Goal: Task Accomplishment & Management: Use online tool/utility

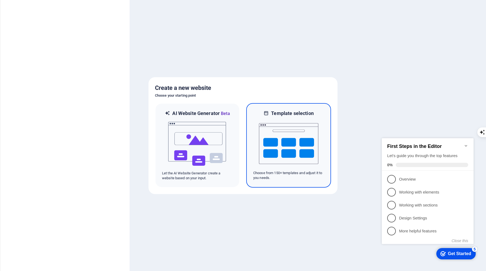
click at [291, 135] on img at bounding box center [288, 144] width 59 height 54
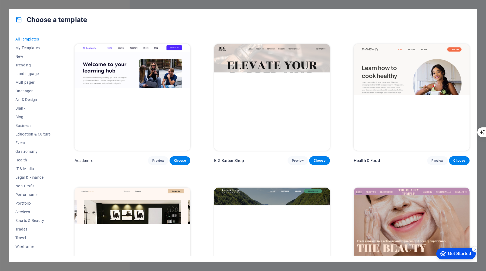
scroll to position [155, 0]
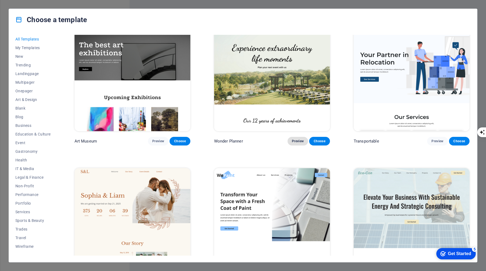
click at [300, 140] on span "Preview" at bounding box center [298, 141] width 12 height 4
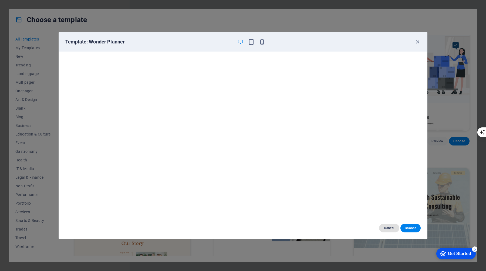
click at [389, 229] on span "Cancel" at bounding box center [389, 228] width 12 height 4
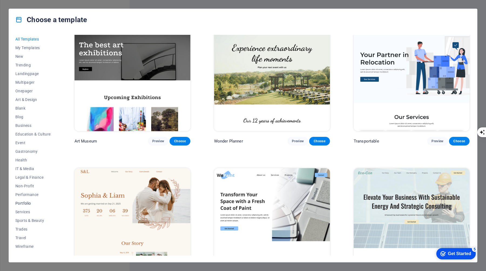
click at [29, 202] on span "Portfolio" at bounding box center [32, 203] width 35 height 4
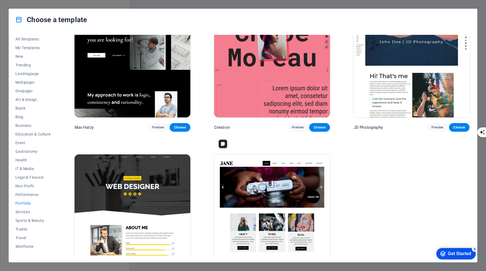
scroll to position [186, 0]
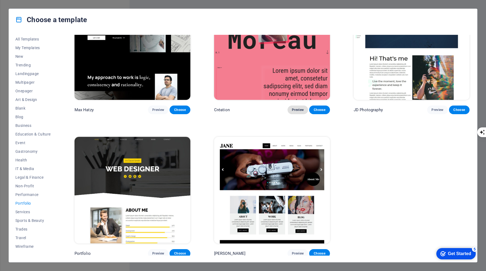
click at [298, 110] on span "Preview" at bounding box center [298, 110] width 12 height 4
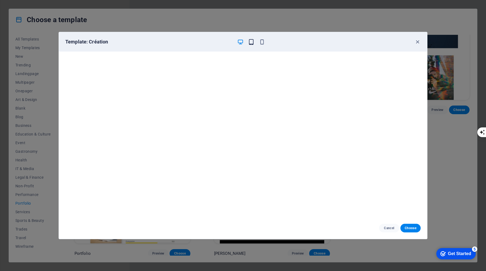
click at [251, 42] on icon "button" at bounding box center [251, 42] width 6 height 6
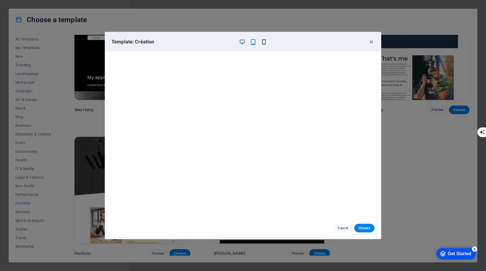
click at [264, 42] on icon "button" at bounding box center [264, 42] width 6 height 6
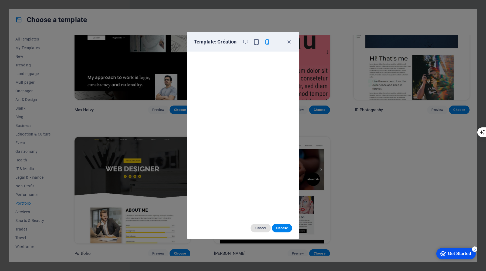
click at [257, 227] on span "Cancel" at bounding box center [261, 228] width 12 height 4
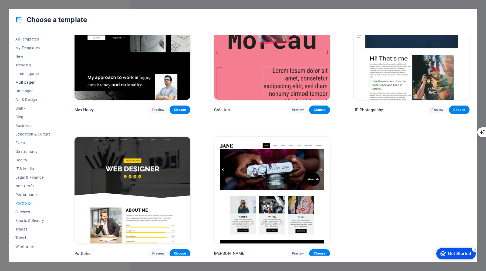
click at [26, 81] on span "Multipager" at bounding box center [32, 82] width 35 height 4
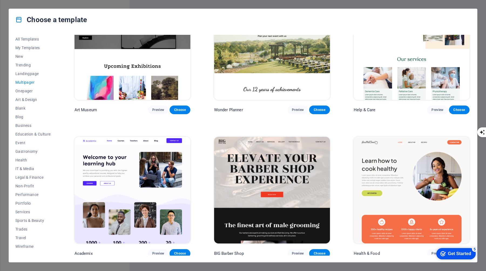
scroll to position [1473, 0]
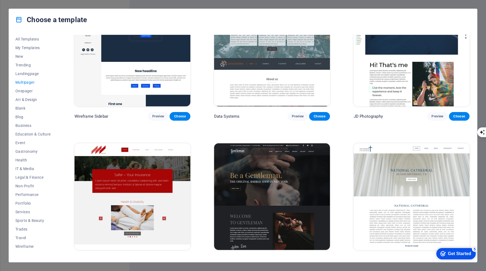
click at [26, 81] on span "Multipager" at bounding box center [32, 82] width 35 height 4
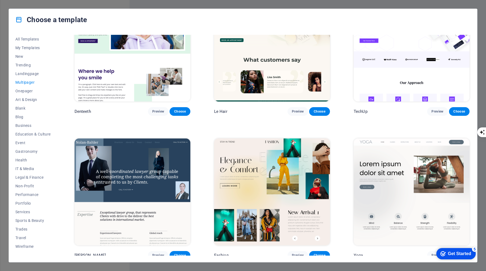
scroll to position [1185, 0]
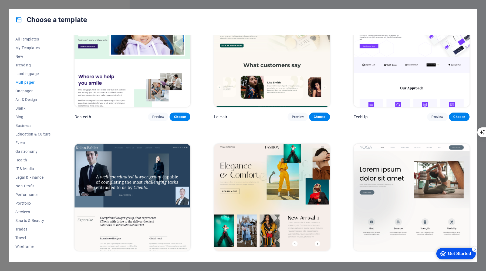
click at [29, 81] on span "Multipager" at bounding box center [32, 82] width 35 height 4
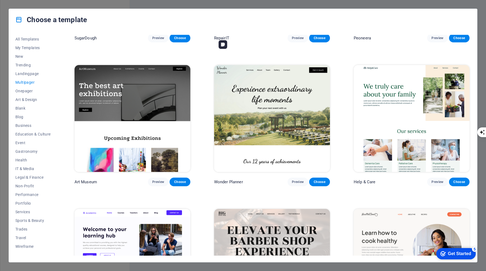
scroll to position [0, 0]
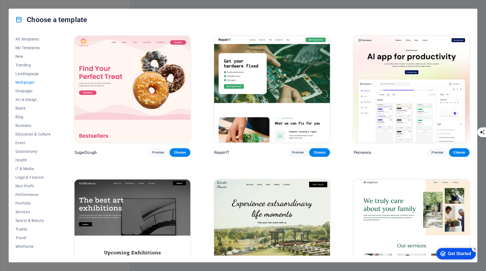
click at [29, 81] on span "Multipager" at bounding box center [32, 82] width 35 height 4
click at [158, 149] on button "Preview" at bounding box center [158, 152] width 21 height 9
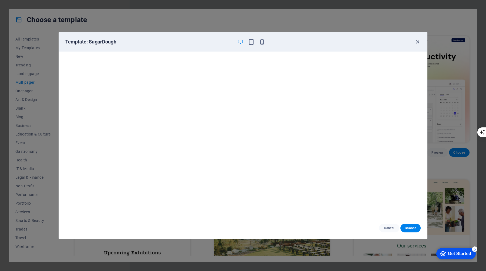
click at [418, 42] on icon "button" at bounding box center [417, 42] width 6 height 6
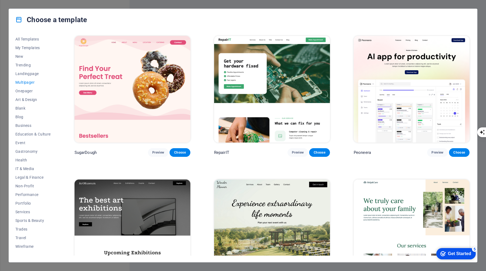
click at [28, 83] on span "Multipager" at bounding box center [32, 82] width 35 height 4
click at [27, 45] on button "My Templates" at bounding box center [32, 47] width 35 height 9
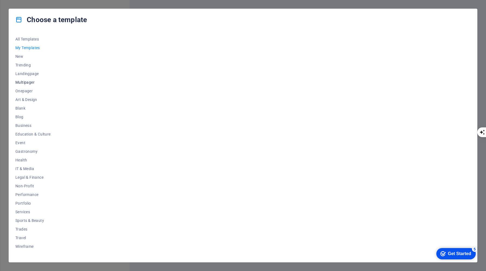
click at [27, 83] on span "Multipager" at bounding box center [32, 82] width 35 height 4
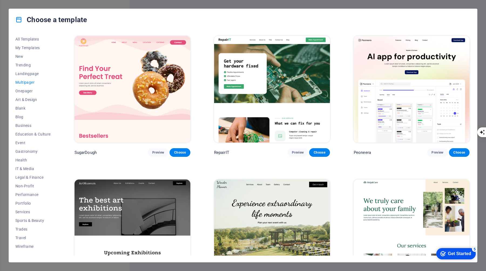
click at [27, 83] on span "Multipager" at bounding box center [32, 82] width 35 height 4
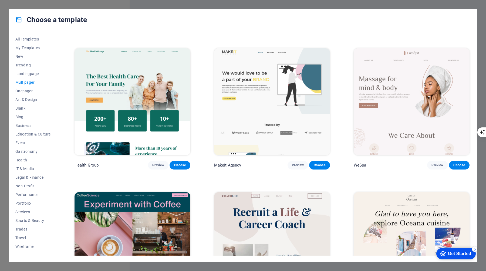
scroll to position [851, 0]
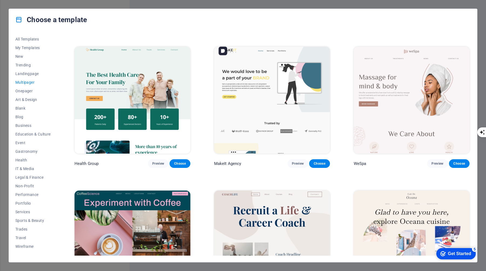
click at [304, 90] on img at bounding box center [272, 100] width 116 height 107
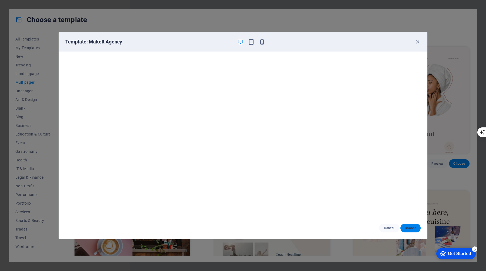
click at [413, 230] on span "Choose" at bounding box center [410, 228] width 12 height 4
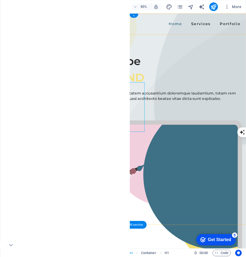
click at [60, 25] on div at bounding box center [47, 28] width 43 height 12
click at [50, 17] on span "Logo" at bounding box center [52, 16] width 6 height 3
click at [0, 0] on div "Logo" at bounding box center [0, 0] width 0 height 0
click at [42, 26] on div at bounding box center [47, 28] width 43 height 12
click at [0, 0] on icon at bounding box center [0, 0] width 0 height 0
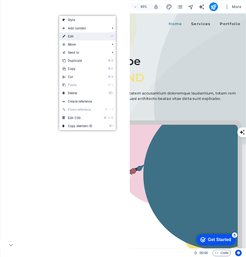
select select "px"
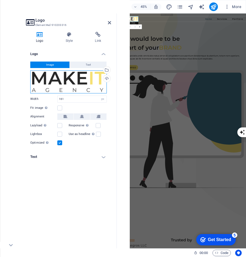
click at [68, 83] on div "Drag files here, click to choose files or select files from Files or our free s…" at bounding box center [68, 81] width 76 height 23
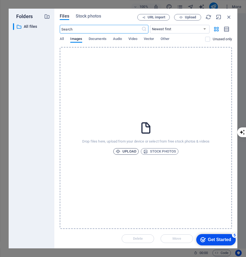
click at [127, 149] on span "Upload" at bounding box center [125, 151] width 21 height 6
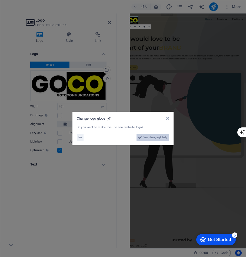
click at [161, 135] on span "Yes, change globally" at bounding box center [155, 137] width 24 height 6
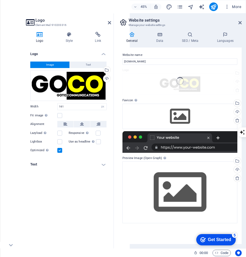
type input "120"
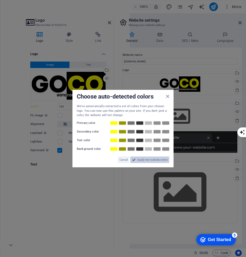
click at [146, 160] on span "Apply new website colors" at bounding box center [152, 159] width 30 height 6
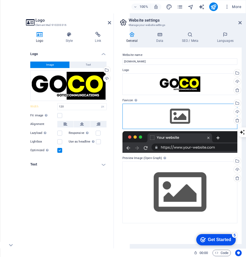
click at [175, 118] on div "Drag files here, click to choose files or select files from Files or our free s…" at bounding box center [179, 116] width 115 height 25
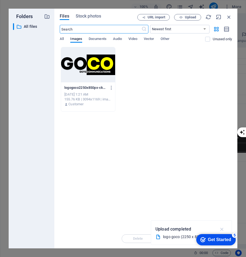
click at [221, 229] on icon "button" at bounding box center [222, 229] width 6 height 6
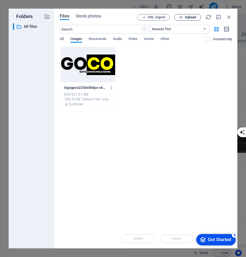
click at [190, 18] on span "Upload" at bounding box center [190, 17] width 11 height 3
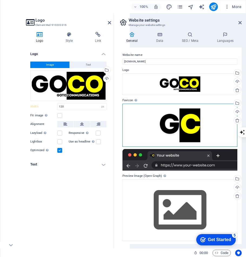
click at [192, 120] on div "Drag files here, click to choose files or select files from Files or our free s…" at bounding box center [179, 125] width 115 height 43
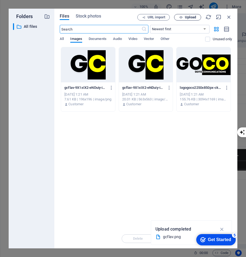
click at [192, 16] on span "Upload" at bounding box center [190, 17] width 11 height 3
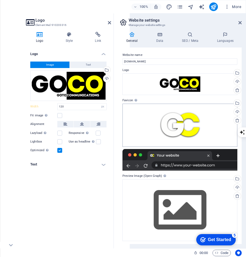
scroll to position [1, 0]
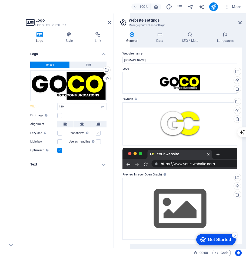
click at [98, 133] on label at bounding box center [98, 133] width 5 height 5
click at [0, 0] on input "Responsive Automatically load retina image and smartphone optimized sizes." at bounding box center [0, 0] width 0 height 0
click at [110, 21] on icon at bounding box center [109, 23] width 3 height 4
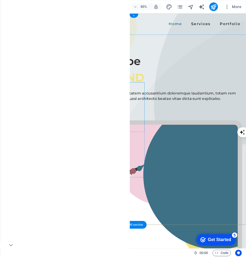
click at [101, 99] on div "We would love to be a part of your BRAND" at bounding box center [153, 79] width 255 height 39
click at [113, 99] on div "We would love to be a part of your BRAND" at bounding box center [153, 79] width 255 height 39
click at [47, 99] on div "We would love to be a part of your BRAND" at bounding box center [153, 79] width 255 height 39
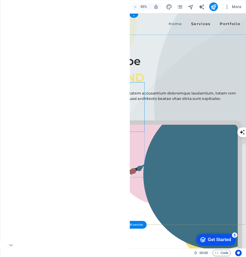
click at [44, 92] on div "Container H1 Banner Container Container SVG Menu Banner Menu Bar Spacer Banner …" at bounding box center [134, 130] width 224 height 235
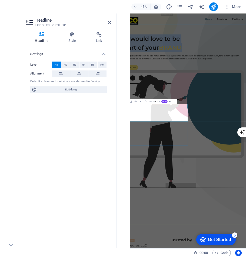
click at [108, 23] on icon at bounding box center [109, 23] width 3 height 4
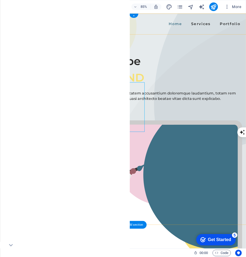
click at [59, 30] on div at bounding box center [47, 30] width 43 height 16
click at [60, 16] on icon at bounding box center [59, 16] width 2 height 5
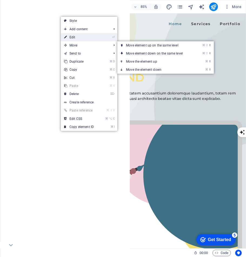
click at [86, 38] on link "⏎ Edit" at bounding box center [79, 37] width 36 height 8
select select "px"
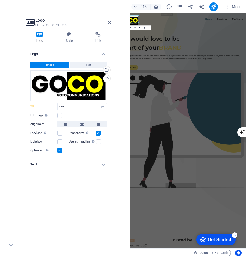
type input "161"
click at [102, 164] on h4 "Text" at bounding box center [68, 164] width 85 height 13
click at [110, 22] on icon at bounding box center [109, 23] width 3 height 4
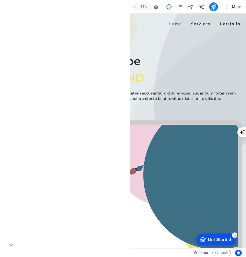
click at [226, 6] on icon "button" at bounding box center [226, 6] width 5 height 5
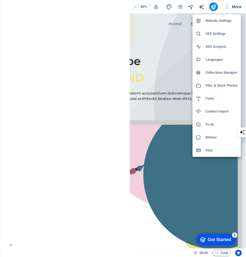
click at [214, 31] on h6 "SEO Settings" at bounding box center [221, 33] width 32 height 6
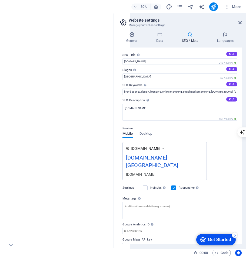
click at [144, 164] on div "gotocommunications.co.za - Berlin" at bounding box center [164, 163] width 77 height 18
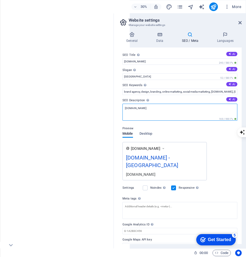
click at [166, 109] on textarea "[DOMAIN_NAME]" at bounding box center [179, 112] width 115 height 17
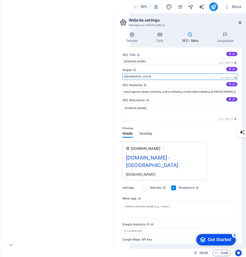
click at [166, 76] on input "Berlin" at bounding box center [179, 76] width 115 height 6
click at [153, 79] on input "Berlin" at bounding box center [179, 76] width 115 height 6
click at [157, 78] on input "Berlin" at bounding box center [179, 76] width 115 height 6
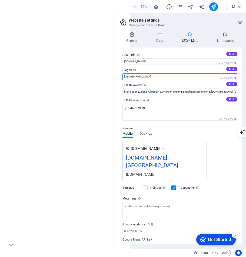
click at [163, 76] on input "Berlin" at bounding box center [179, 76] width 115 height 6
paste input "Marketing & Communication Solutions for South African Brands"
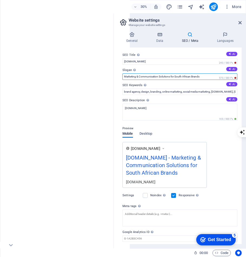
click at [138, 76] on input "Marketing & Communication Solutions for South African Brands" at bounding box center [179, 76] width 115 height 6
click at [194, 76] on input "Marketing |AI | Communication Solutions for South African Brands" at bounding box center [179, 76] width 115 height 6
click at [198, 77] on input "Marketing |AI | Communication SolutionBrands" at bounding box center [179, 76] width 115 height 6
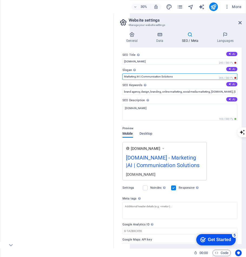
type input "Marketing |AI | Communication Solutions"
click at [220, 140] on div "Preview Mobile Desktop www.example.com gotocommunications.co.za - Marketing |AI…" at bounding box center [179, 150] width 115 height 59
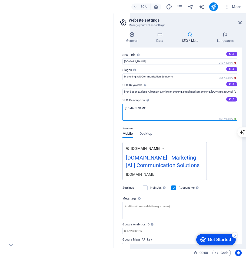
click at [208, 113] on textarea "[DOMAIN_NAME]" at bounding box center [179, 112] width 115 height 17
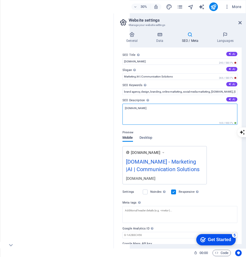
click at [175, 110] on textarea "[DOMAIN_NAME]" at bounding box center [179, 114] width 115 height 21
paste textarea "GoTo Communications is a South African consultancy helping SMEs and public inst…"
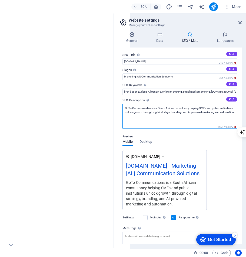
click at [131, 108] on textarea "GoTo Communications is a South African consultancy helping SMEs and public inst…" at bounding box center [179, 116] width 115 height 25
click at [174, 108] on textarea "Goto Communications is a South African consultancy helping SMEs and public inst…" at bounding box center [179, 116] width 115 height 25
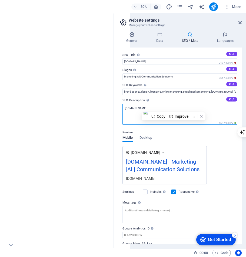
paste textarea "GoTo Communications is a South African consultancy helping SMEs and public inst…"
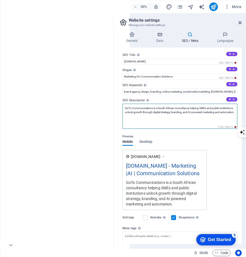
click at [130, 108] on textarea "GoTo Communications is a South African consultancy helping SMEs and public inst…" at bounding box center [179, 116] width 115 height 25
type textarea "Goto Communications is a South African consultancy helping SMEs and public inst…"
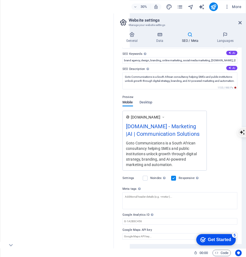
scroll to position [39, 0]
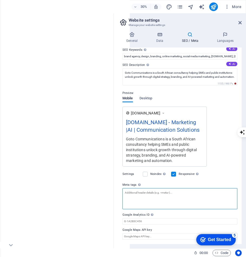
click at [166, 207] on textarea "Meta tags Enter HTML code here that will be placed inside the tags of your webs…" at bounding box center [179, 198] width 115 height 21
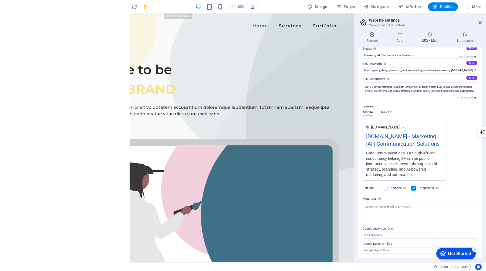
scroll to position [25, 0]
click at [398, 33] on icon at bounding box center [399, 34] width 23 height 5
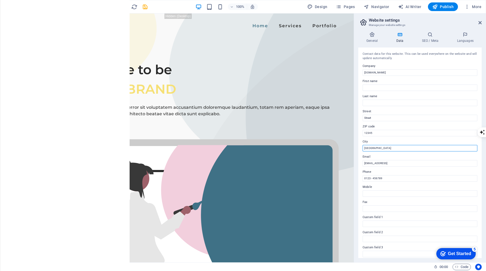
click at [406, 149] on input "Berlin" at bounding box center [419, 148] width 115 height 6
type input "B"
click at [399, 101] on input "Last name" at bounding box center [419, 103] width 115 height 6
click at [374, 35] on icon at bounding box center [372, 34] width 28 height 5
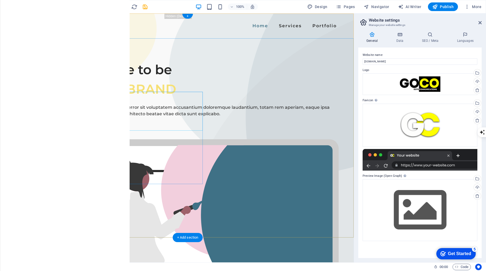
click at [103, 99] on div "We would love to be a part of your BRAND" at bounding box center [187, 79] width 302 height 39
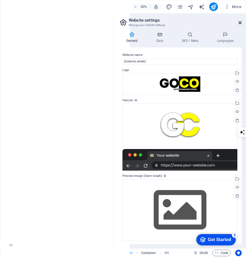
click at [240, 22] on icon at bounding box center [239, 23] width 3 height 4
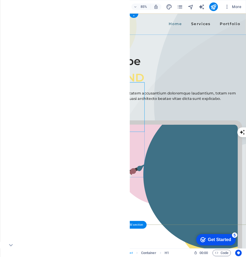
click at [91, 99] on div "We would love to be a part of your BRAND" at bounding box center [153, 79] width 255 height 39
click at [74, 99] on div "We would love to be a part of your BRAND" at bounding box center [153, 79] width 255 height 39
click at [73, 99] on div "We would love to be a part of your BRAND" at bounding box center [153, 79] width 255 height 39
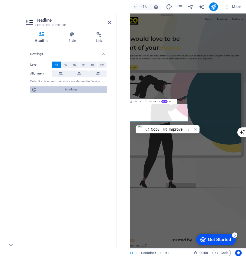
click at [75, 89] on span "Edit design" at bounding box center [71, 89] width 67 height 6
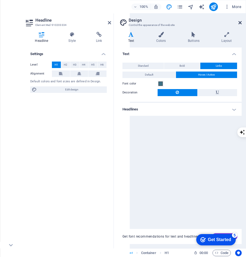
click at [240, 23] on icon at bounding box center [239, 23] width 3 height 4
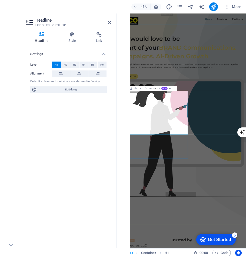
click at [210, 116] on span "Communications. Campaigns. AI-Driven Growth" at bounding box center [224, 98] width 207 height 35
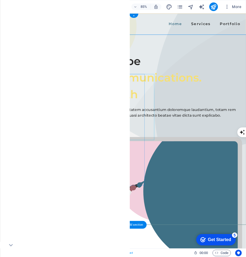
click at [84, 116] on div "We would love to be a part of your Communications. Campaigns. Growth" at bounding box center [153, 89] width 255 height 58
click at [91, 114] on div "We would love to be a part of your Communications. Campaigns. Growth" at bounding box center [153, 89] width 255 height 58
click at [77, 117] on div "We would love to be a part of your Communications. Campaigns. Growth" at bounding box center [153, 89] width 255 height 58
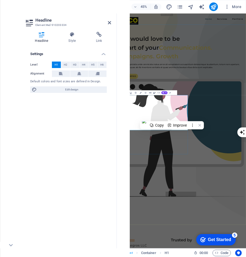
click at [153, 116] on span "Communications. Campaigns. Growth" at bounding box center [224, 98] width 207 height 35
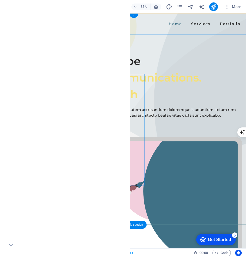
click at [135, 118] on div "We would love to be a part of your Communications. Campaigns. Growth" at bounding box center [153, 89] width 255 height 58
click at [112, 137] on div "Sed ut perspiciatis unde omnis iste natus error sit voluptatem accusantium dolo…" at bounding box center [153, 130] width 255 height 13
click at [116, 112] on div "We would love to be a part of your Communications. Campaigns. Growth" at bounding box center [153, 89] width 255 height 58
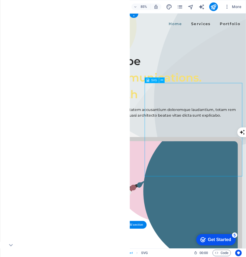
drag, startPoint x: 210, startPoint y: 129, endPoint x: 234, endPoint y: 128, distance: 23.8
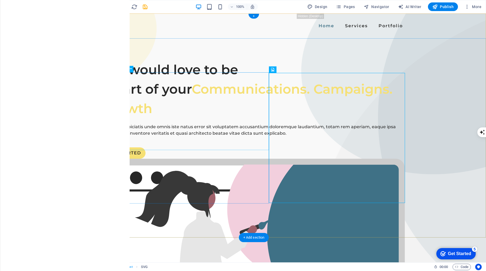
click at [236, 84] on div "We would love to be a part of your Communications. Campaigns. Growth" at bounding box center [254, 89] width 302 height 58
click at [224, 103] on div "We would love to be a part of your Communications. Campaigns. Growth" at bounding box center [254, 89] width 302 height 58
click at [163, 104] on div "We would love to be a part of your Communications. Campaigns. Growth" at bounding box center [254, 89] width 302 height 58
click at [163, 98] on div "We would love to be a part of your Communications. Campaigns. Growth" at bounding box center [254, 89] width 302 height 58
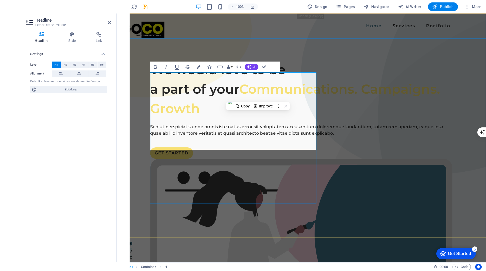
click at [212, 101] on h1 "We would love to be a part of your Communications. Campaigns. Growth" at bounding box center [301, 89] width 302 height 58
click at [223, 98] on h1 "We would love to be a part of your Communications. Campaigns. Growth" at bounding box center [301, 89] width 302 height 58
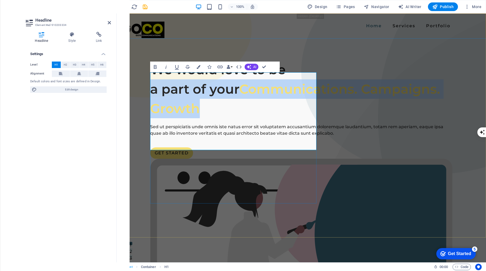
click at [223, 98] on h1 "We would love to be a part of your Communications. Campaigns. Growth" at bounding box center [301, 89] width 302 height 58
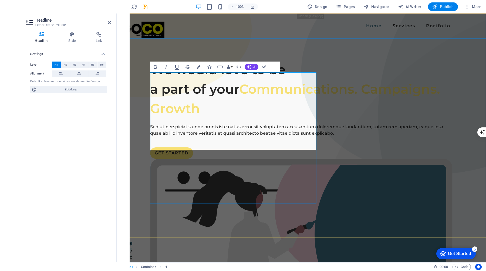
click at [225, 98] on h1 "We would love to be a part of your Communications. Campaigns. Growth" at bounding box center [301, 89] width 302 height 58
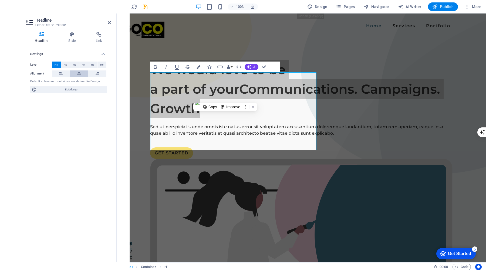
click at [80, 72] on icon at bounding box center [79, 73] width 4 height 6
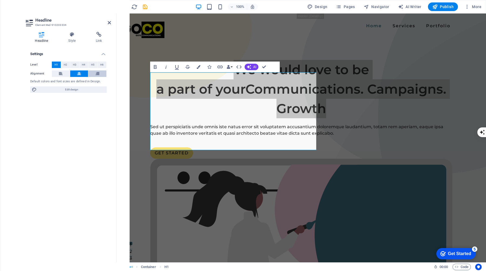
click at [101, 75] on button at bounding box center [97, 73] width 18 height 6
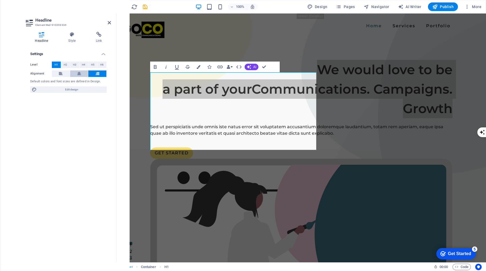
click at [79, 73] on icon at bounding box center [79, 73] width 4 height 6
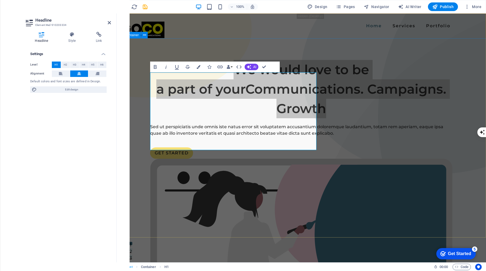
click at [234, 223] on div "We would love to be a part of your Communications. Campaigns. Growth Sed ut per…" at bounding box center [301, 252] width 369 height 429
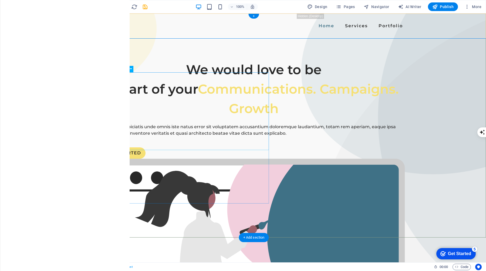
click at [212, 118] on div "We would love to be a part of your Communications. Campaigns. Growth" at bounding box center [254, 89] width 302 height 58
click at [178, 118] on div "We would love to be a part of your Communications. Campaigns. Growth" at bounding box center [254, 89] width 302 height 58
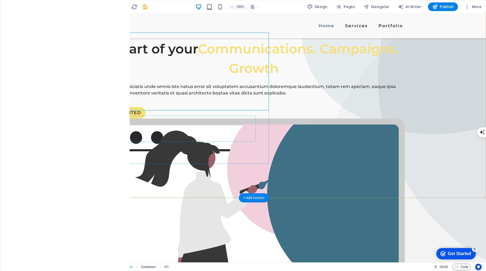
scroll to position [40, 0]
click at [180, 96] on div "Sed ut perspiciatis unde omnis iste natus error sit voluptatem accusantium dolo…" at bounding box center [254, 89] width 302 height 13
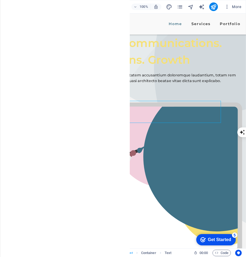
scroll to position [39, 0]
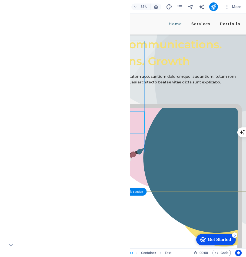
click at [96, 98] on div "Sed ut perspiciatis unde omnis iste natus error sit voluptatem accusantium dolo…" at bounding box center [153, 91] width 255 height 13
click at [103, 98] on div "Sed ut perspiciatis unde omnis iste natus error sit voluptatem accusantium dolo…" at bounding box center [153, 91] width 255 height 13
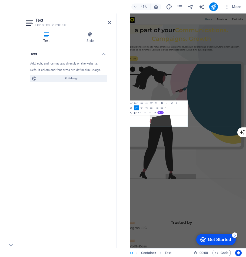
click at [91, 130] on div "Text Add, edit, and format text directly on the website. Default colors and fon…" at bounding box center [68, 145] width 85 height 196
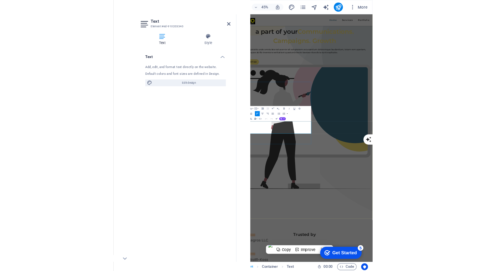
scroll to position [45, 0]
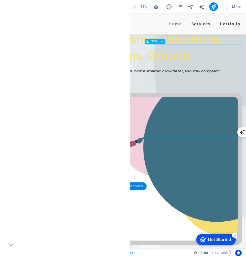
click at [185, 156] on figure at bounding box center [153, 228] width 255 height 242
select select "xMidYMid"
select select "%"
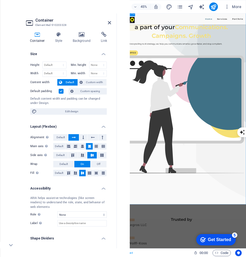
click at [110, 23] on icon at bounding box center [109, 23] width 3 height 4
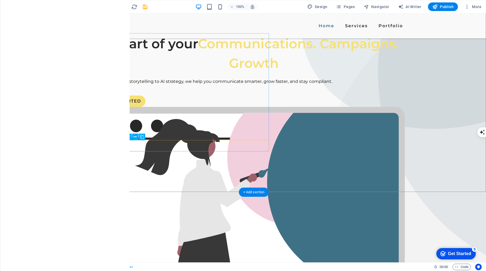
click at [130, 107] on div "GET STARTED" at bounding box center [254, 101] width 302 height 11
click at [142, 135] on icon at bounding box center [142, 137] width 4 height 6
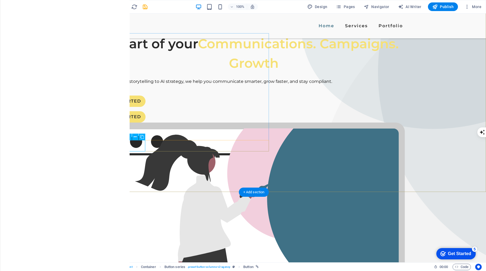
click at [128, 107] on div "GET STARTED" at bounding box center [254, 101] width 302 height 11
click at [131, 107] on div "GET STARTED" at bounding box center [254, 101] width 302 height 11
click at [135, 138] on icon at bounding box center [135, 137] width 3 height 6
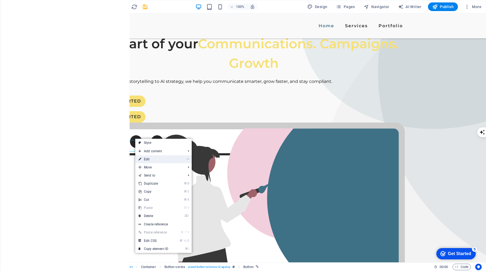
click at [162, 159] on link "⏎ Edit" at bounding box center [153, 159] width 36 height 8
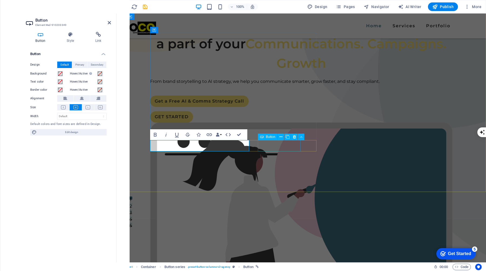
click at [279, 122] on div "GET STARTED" at bounding box center [301, 116] width 302 height 11
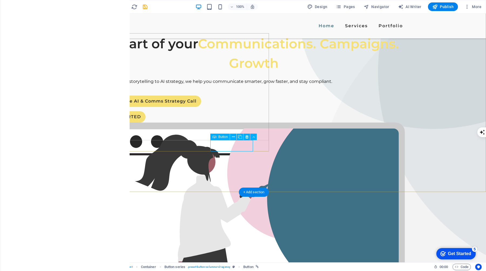
click at [231, 122] on div "GET STARTED" at bounding box center [254, 116] width 302 height 11
click at [229, 122] on div "GET STARTED" at bounding box center [254, 116] width 302 height 11
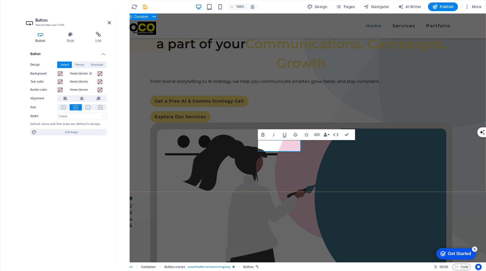
scroll to position [55, 0]
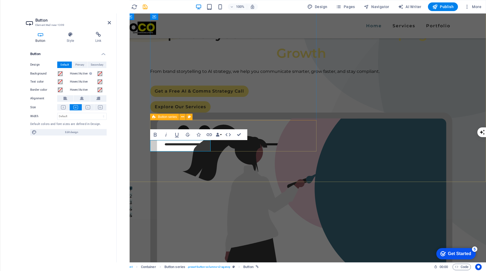
click at [313, 113] on div "Get a Free AI & Comms Strategy Call Explore Our Services" at bounding box center [301, 99] width 302 height 27
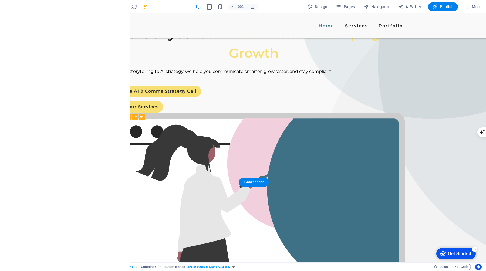
click at [225, 113] on div "Get a Free AI & Comms Strategy Call Explore Our Services" at bounding box center [254, 99] width 302 height 27
click at [167, 97] on div "Get a Free AI & Comms Strategy Call" at bounding box center [254, 91] width 302 height 11
click at [122, 97] on div "Get a Free AI & Comms Strategy Call" at bounding box center [254, 91] width 302 height 11
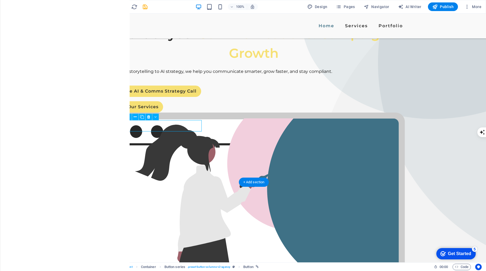
click at [121, 97] on div "Get a Free AI & Comms Strategy Call" at bounding box center [254, 91] width 302 height 11
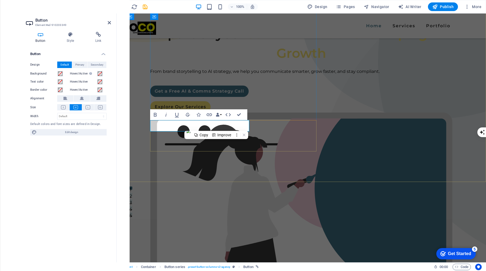
click at [169, 97] on link "Get a Free AI & Comms Strategy Call" at bounding box center [199, 91] width 98 height 11
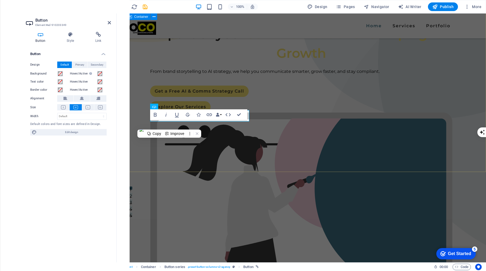
scroll to position [65, 0]
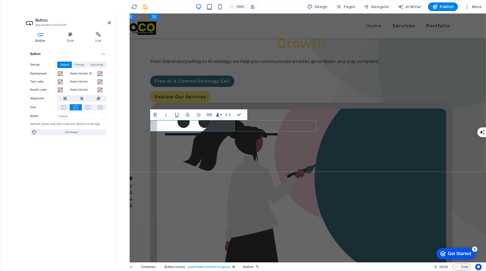
click at [172, 87] on link "Free AI & Comms Strategy Call" at bounding box center [192, 81] width 84 height 11
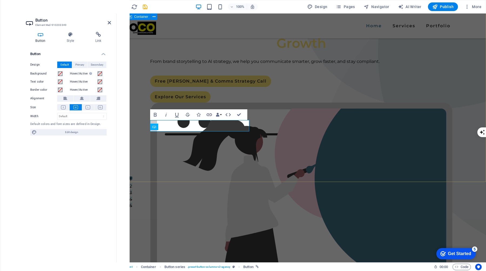
scroll to position [55, 0]
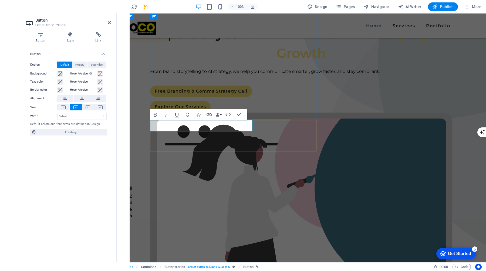
click at [279, 113] on div "Free Branding & Comms Strategy Call Explore Our Services" at bounding box center [301, 99] width 302 height 27
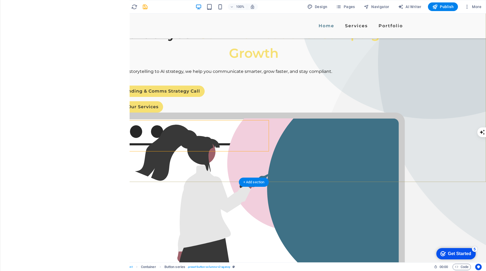
click at [274, 164] on div "We would love to be a part of your Communications. Campaigns. Growth From brand…" at bounding box center [254, 189] width 464 height 463
click at [190, 97] on div "Free Branding & Comms Strategy Call" at bounding box center [254, 91] width 302 height 11
click at [149, 118] on icon at bounding box center [148, 117] width 3 height 6
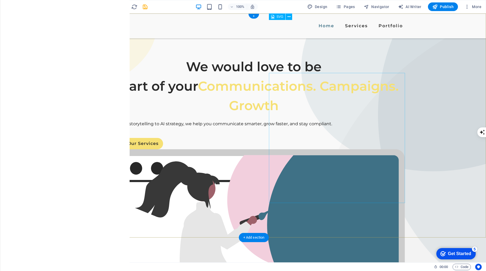
scroll to position [0, 0]
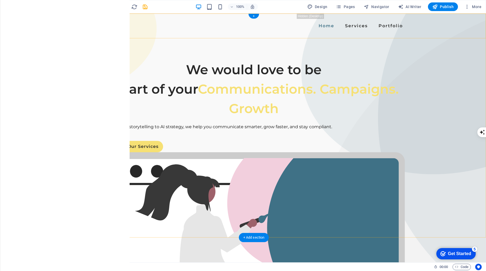
click at [429, 27] on div "Home Services Portfolio" at bounding box center [254, 25] width 464 height 25
click at [13, 147] on icon "button" at bounding box center [11, 148] width 6 height 6
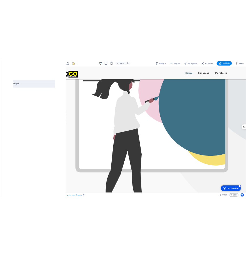
scroll to position [139, 0]
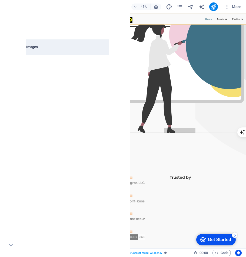
click at [105, 20] on icon "close panel" at bounding box center [106, 21] width 6 height 6
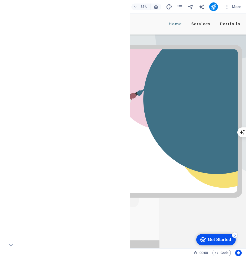
scroll to position [111, 0]
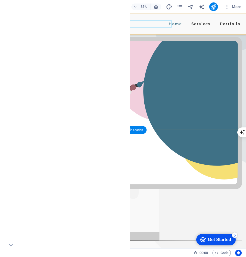
click at [151, 27] on nav "Home Services Portfolio" at bounding box center [153, 26] width 255 height 9
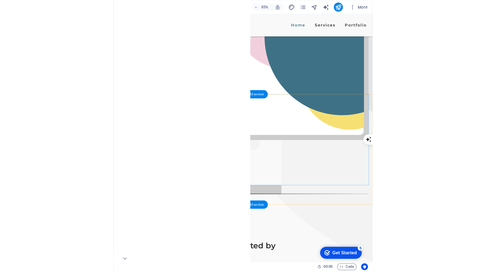
scroll to position [180, 0]
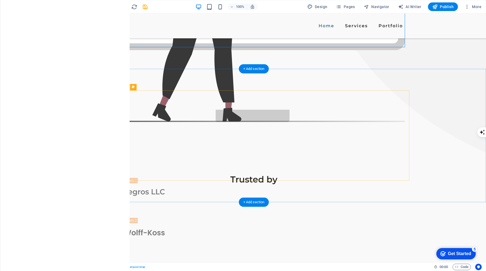
scroll to position [316, 0]
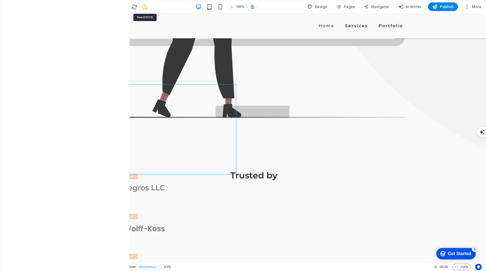
click at [144, 6] on icon "save" at bounding box center [145, 7] width 6 height 6
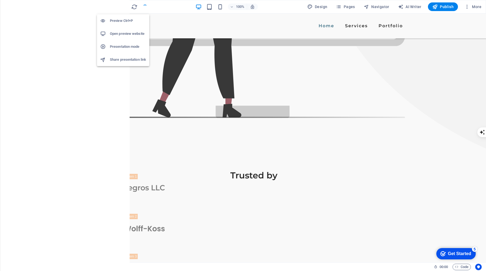
click at [123, 6] on icon "button" at bounding box center [123, 7] width 6 height 6
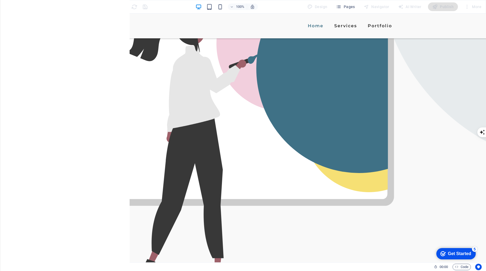
scroll to position [159, 0]
click at [124, 8] on icon "button" at bounding box center [123, 7] width 6 height 6
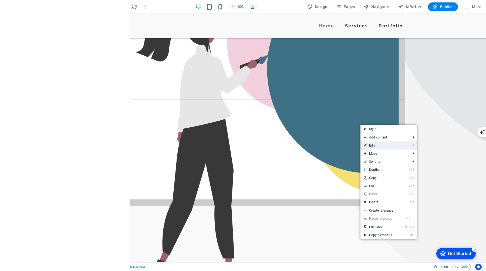
click at [381, 143] on link "⏎ Edit" at bounding box center [378, 145] width 36 height 8
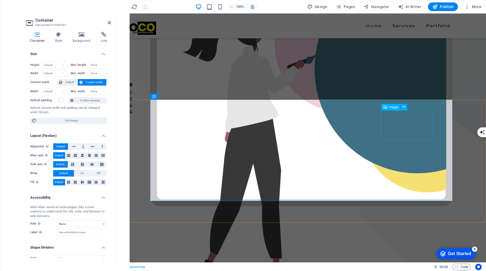
click at [79, 35] on icon at bounding box center [82, 34] width 26 height 5
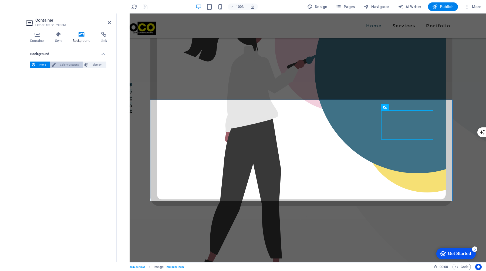
click at [70, 63] on span "Color / Gradient" at bounding box center [69, 65] width 24 height 6
click at [98, 63] on span "Element" at bounding box center [97, 65] width 15 height 6
click at [404, 107] on icon at bounding box center [403, 107] width 3 height 6
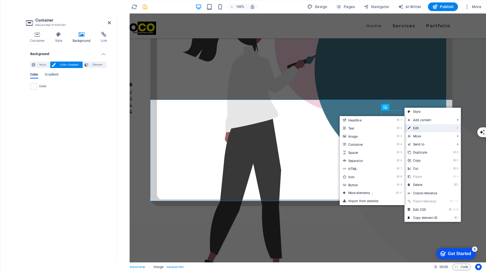
click at [417, 128] on link "⏎ Edit" at bounding box center [422, 128] width 36 height 8
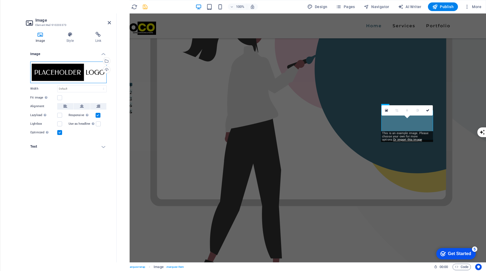
click at [80, 69] on div "Drag files here, click to choose files or select files from Files or our free s…" at bounding box center [68, 73] width 76 height 22
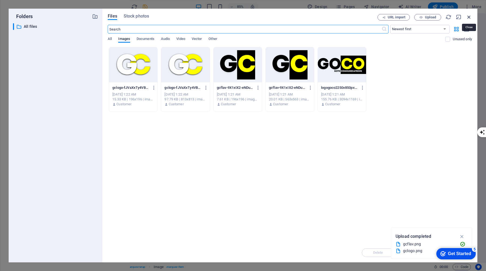
click at [470, 16] on icon "button" at bounding box center [469, 17] width 6 height 6
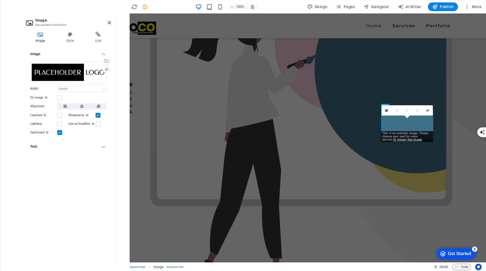
click at [55, 172] on div "Image Drag files here, click to choose files or select files from Files or our …" at bounding box center [68, 152] width 85 height 210
click at [70, 38] on h4 "Style" at bounding box center [71, 37] width 29 height 11
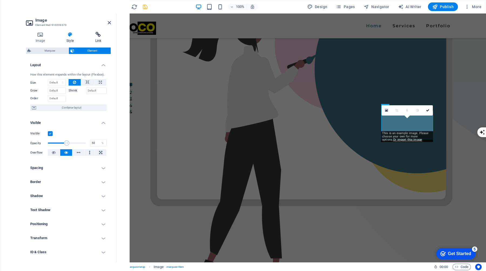
click at [100, 36] on icon at bounding box center [98, 34] width 25 height 5
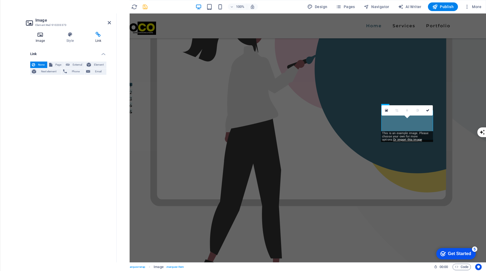
click at [44, 38] on h4 "Image" at bounding box center [41, 37] width 31 height 11
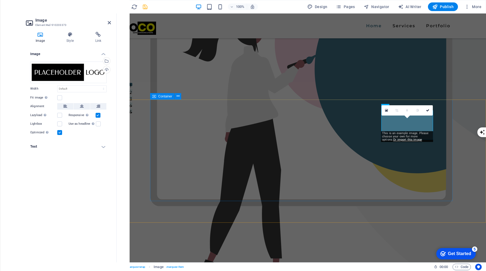
click at [269, 72] on div "We would love to be a part of your Communications. Campaigns. Growth From brand…" at bounding box center [301, 78] width 369 height 447
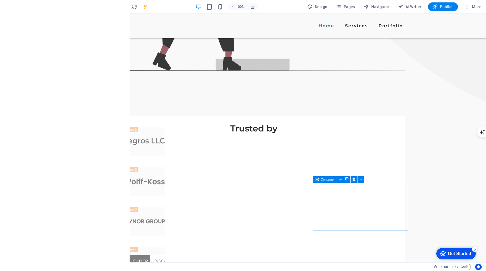
scroll to position [362, 0]
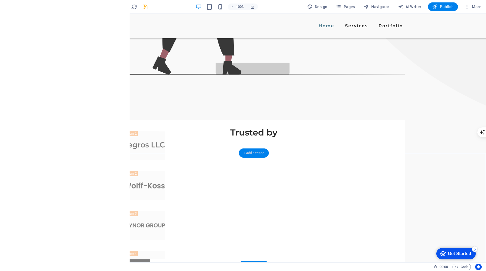
click at [259, 151] on div "+ Add section" at bounding box center [254, 152] width 30 height 9
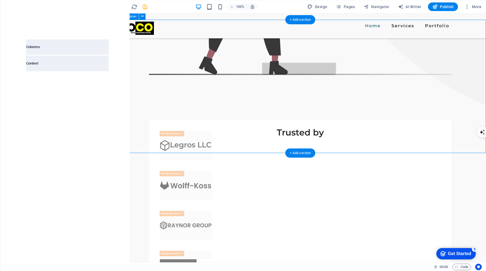
scroll to position [944, 0]
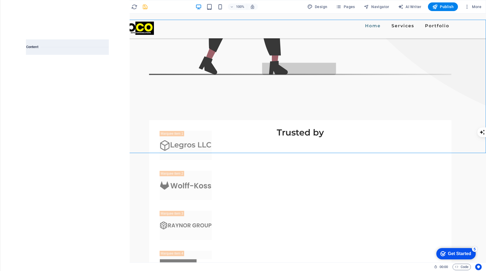
click at [51, 78] on img at bounding box center [47, 73] width 38 height 20
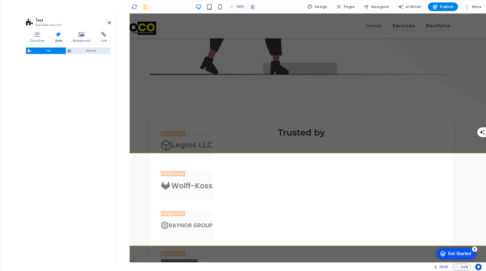
select select "rem"
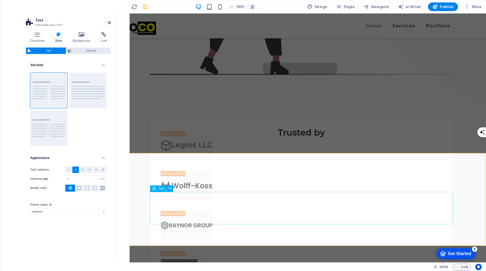
click at [90, 6] on icon "undo" at bounding box center [91, 7] width 6 height 6
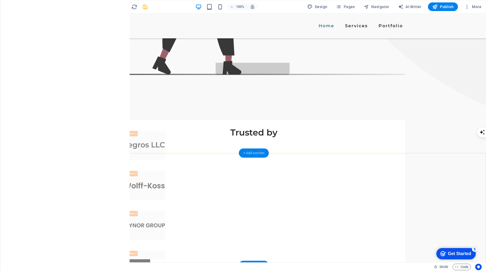
click at [258, 154] on div "+ Add section" at bounding box center [254, 152] width 30 height 9
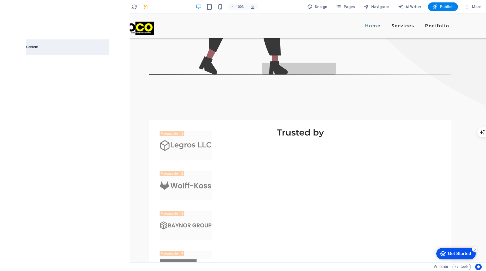
scroll to position [947, 0]
click at [47, 115] on img at bounding box center [47, 114] width 38 height 20
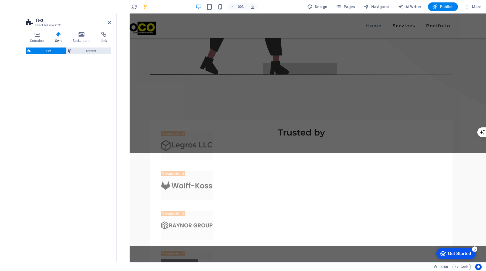
select select "rem"
select select "px"
select select "preset-text-v2-separator"
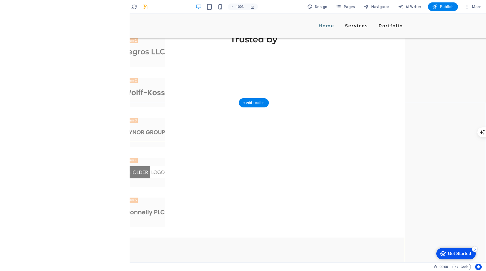
scroll to position [482, 0]
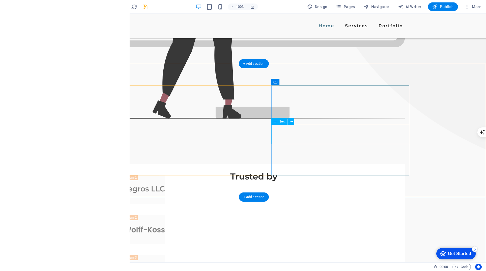
scroll to position [326, 0]
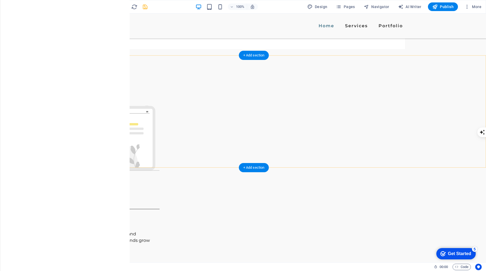
scroll to position [644, 0]
click at [50, 52] on icon at bounding box center [49, 52] width 3 height 6
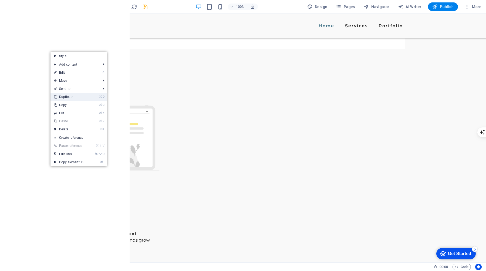
click at [83, 97] on link "⌘ D Duplicate" at bounding box center [68, 97] width 36 height 8
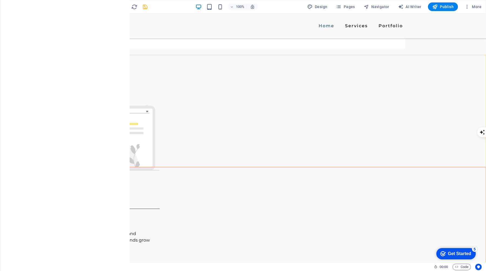
click at [51, 50] on icon at bounding box center [49, 52] width 3 height 6
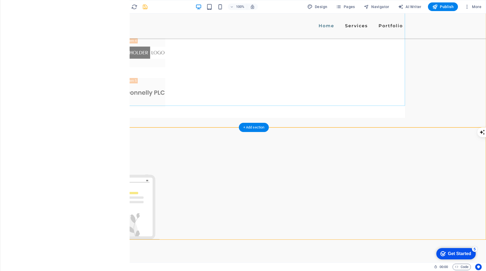
scroll to position [571, 0]
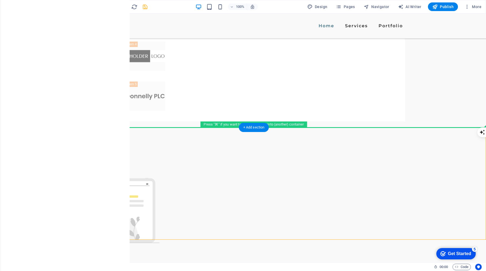
drag, startPoint x: 212, startPoint y: 136, endPoint x: 215, endPoint y: 114, distance: 22.3
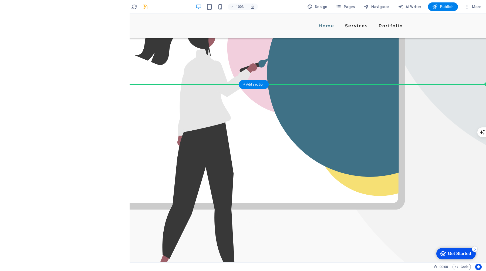
scroll to position [153, 0]
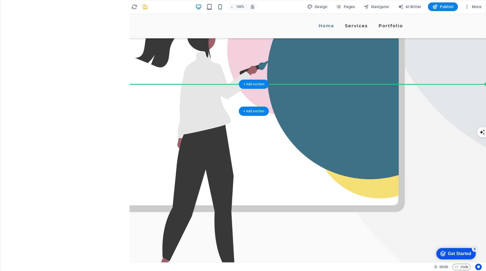
drag, startPoint x: 213, startPoint y: 133, endPoint x: 191, endPoint y: 92, distance: 46.9
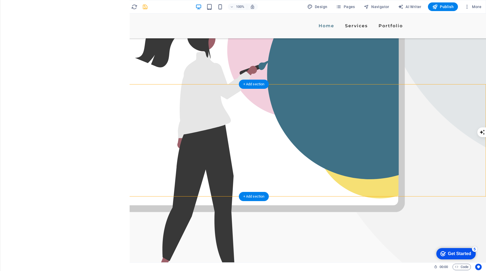
scroll to position [153, 0]
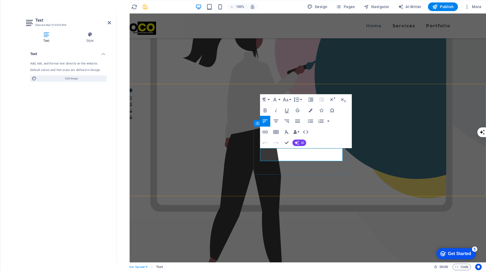
copy p "Stronger Results"
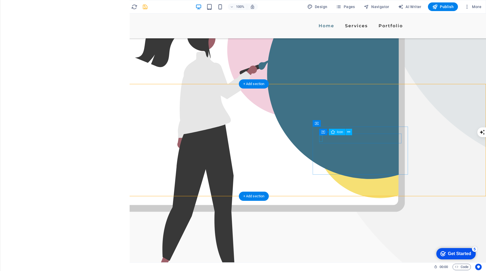
select select "xMidYMid"
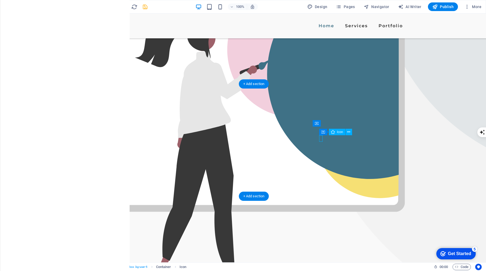
select select "px"
click at [336, 132] on div "Icon" at bounding box center [337, 132] width 16 height 6
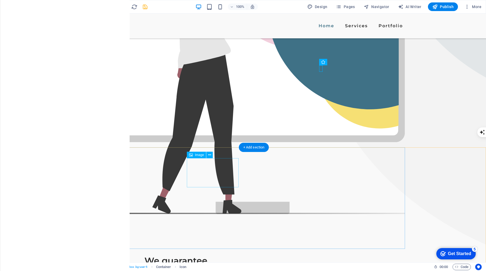
scroll to position [223, 0]
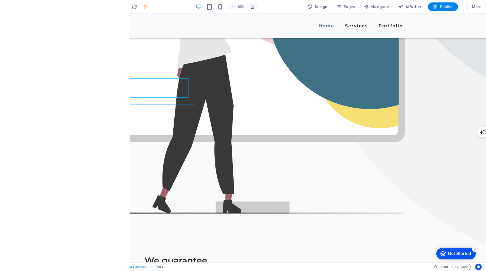
click at [125, 75] on icon at bounding box center [125, 75] width 3 height 6
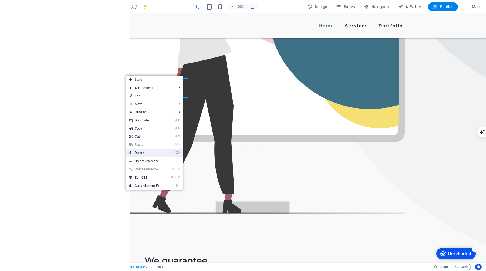
click at [162, 152] on link "⌦ Delete" at bounding box center [144, 153] width 36 height 8
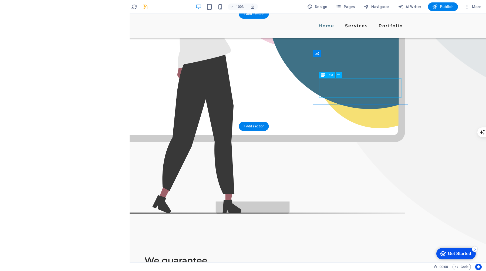
click at [339, 76] on icon at bounding box center [338, 75] width 3 height 6
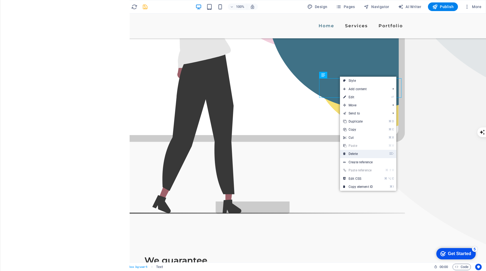
click at [365, 153] on link "⌦ Delete" at bounding box center [358, 154] width 36 height 8
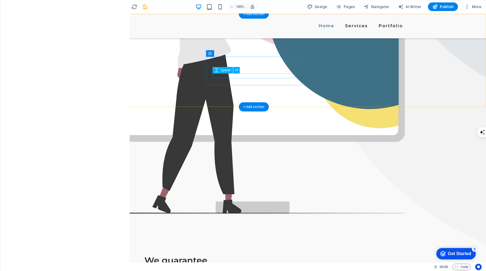
click at [237, 71] on icon at bounding box center [236, 70] width 3 height 6
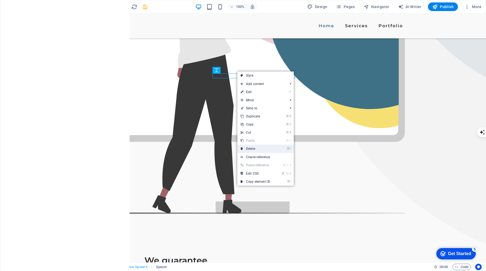
click at [271, 149] on link "⌦ Delete" at bounding box center [255, 149] width 36 height 8
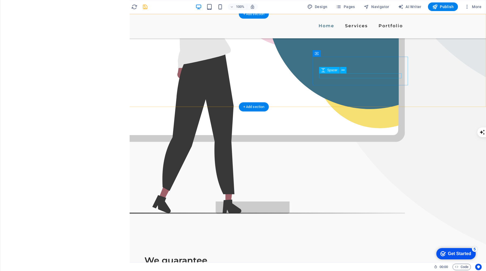
click at [344, 70] on button at bounding box center [343, 70] width 6 height 6
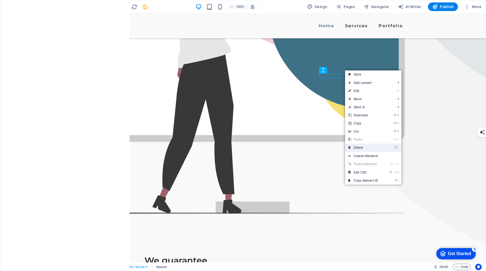
click at [361, 145] on link "⌦ Delete" at bounding box center [363, 148] width 36 height 8
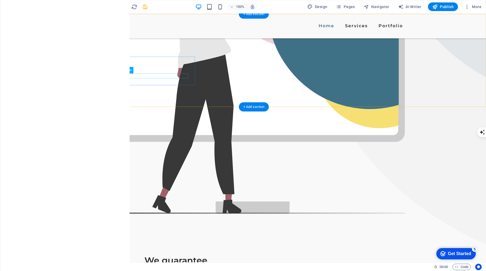
click at [128, 69] on button at bounding box center [130, 70] width 6 height 6
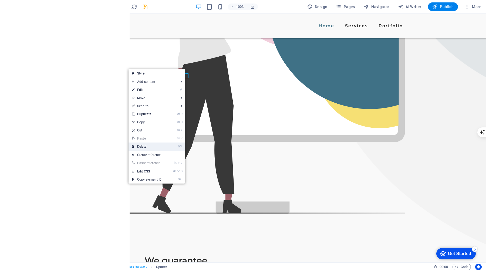
click at [164, 144] on link "⌦ Delete" at bounding box center [146, 146] width 36 height 8
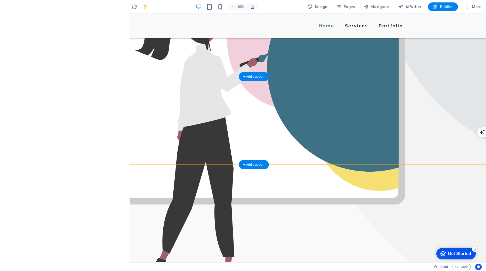
scroll to position [157, 0]
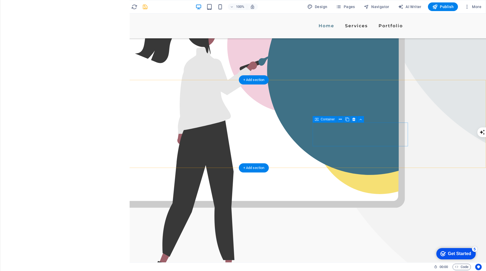
click at [339, 120] on icon at bounding box center [340, 120] width 3 height 6
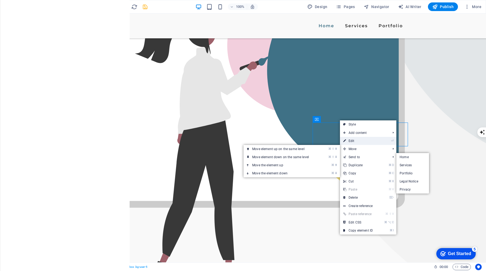
click at [362, 137] on link "⏎ Edit" at bounding box center [358, 141] width 36 height 8
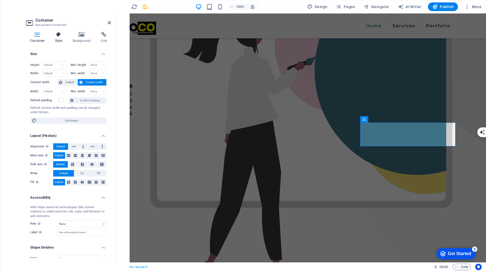
click at [59, 36] on icon at bounding box center [58, 34] width 15 height 5
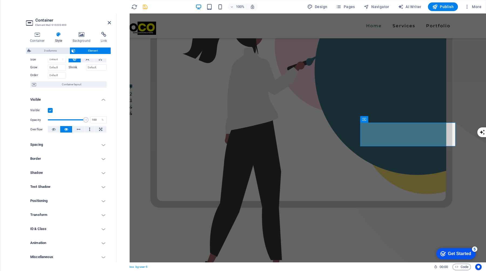
scroll to position [29, 0]
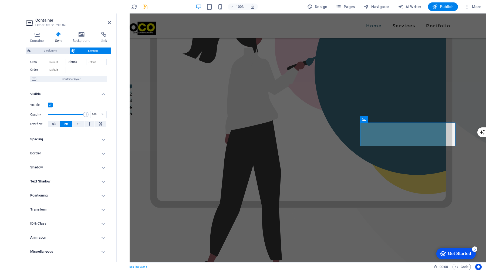
click at [85, 237] on h4 "Animation" at bounding box center [68, 237] width 85 height 13
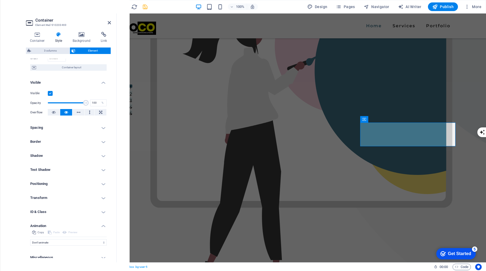
scroll to position [46, 0]
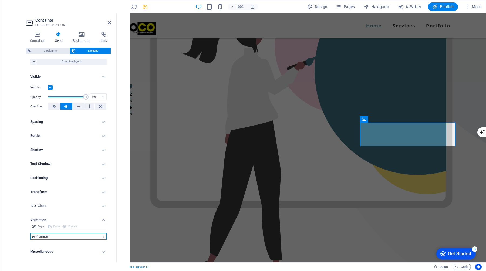
click at [85, 237] on select "Don't animate Show / Hide Slide up/down Zoom in/out Slide left to right Slide r…" at bounding box center [68, 236] width 76 height 6
click at [83, 135] on h4 "Border" at bounding box center [68, 135] width 85 height 13
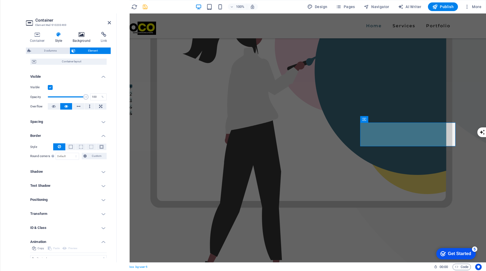
click at [84, 35] on icon at bounding box center [82, 34] width 26 height 5
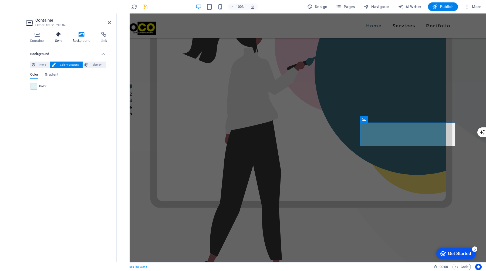
click at [60, 36] on icon at bounding box center [58, 34] width 15 height 5
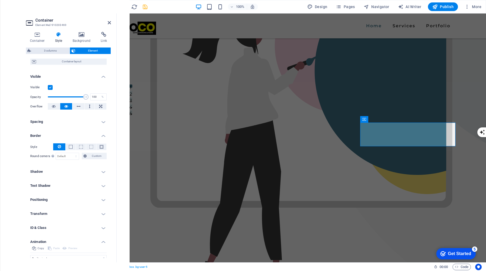
scroll to position [68, 0]
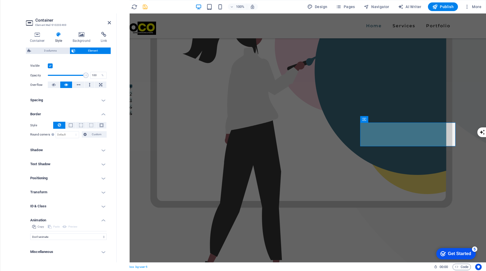
click at [73, 147] on h4 "Shadow" at bounding box center [68, 150] width 85 height 13
click at [65, 158] on button "None" at bounding box center [59, 161] width 18 height 6
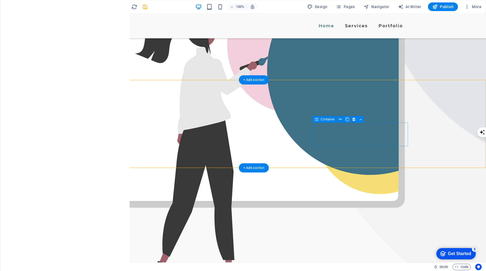
click at [339, 119] on icon at bounding box center [340, 120] width 3 height 6
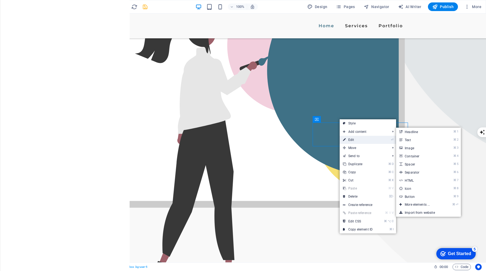
click at [347, 138] on link "⏎ Edit" at bounding box center [357, 140] width 36 height 8
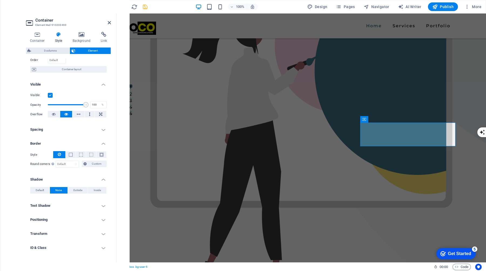
scroll to position [0, 0]
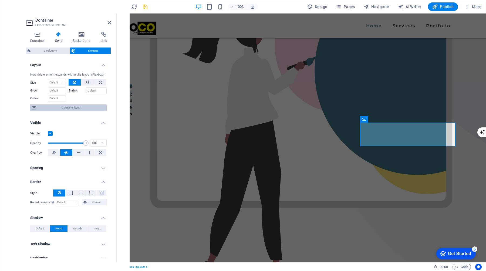
click at [73, 107] on span "Container layout" at bounding box center [71, 107] width 67 height 6
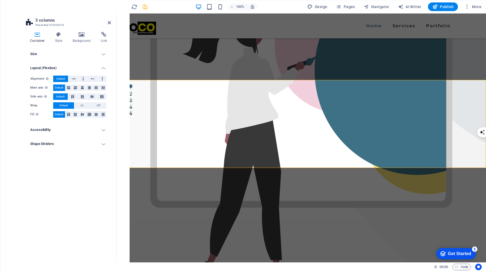
click at [58, 129] on h4 "Accessibility" at bounding box center [68, 129] width 85 height 13
click at [57, 181] on h4 "Shape Dividers" at bounding box center [68, 179] width 85 height 13
click at [58, 36] on icon at bounding box center [58, 34] width 15 height 5
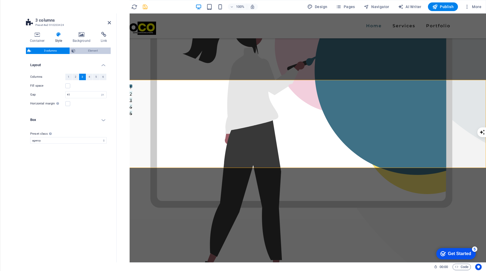
click at [92, 49] on span "Element" at bounding box center [93, 50] width 32 height 6
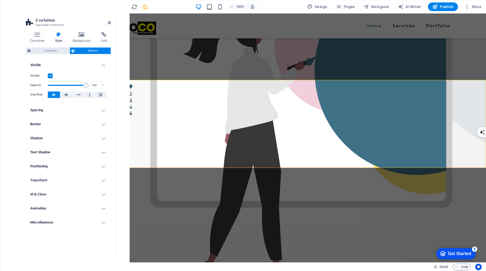
click at [67, 108] on h4 "Spacing" at bounding box center [68, 110] width 85 height 13
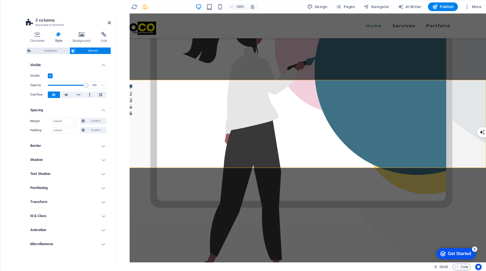
click at [52, 141] on h4 "Border" at bounding box center [68, 145] width 85 height 13
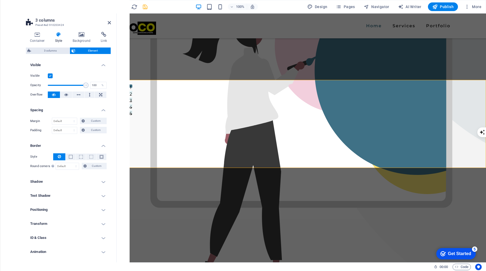
scroll to position [14, 0]
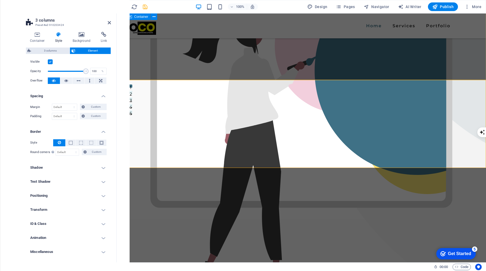
click at [212, 54] on div "We would love to be a part of your Communications. Campaigns. Growth From brand…" at bounding box center [301, 79] width 369 height 447
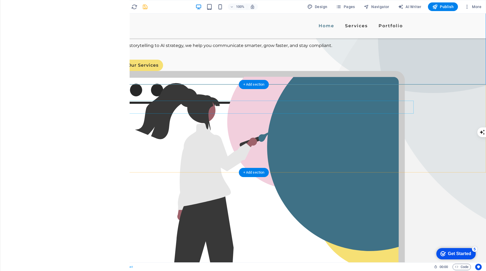
scroll to position [0, 0]
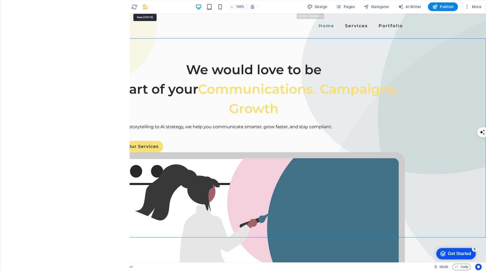
click at [145, 7] on icon "save" at bounding box center [145, 7] width 6 height 6
click at [443, 58] on div "We would love to be a part of your Communications. Campaigns. Growth From brand…" at bounding box center [254, 249] width 464 height 423
click at [319, 5] on span "Design" at bounding box center [317, 6] width 20 height 5
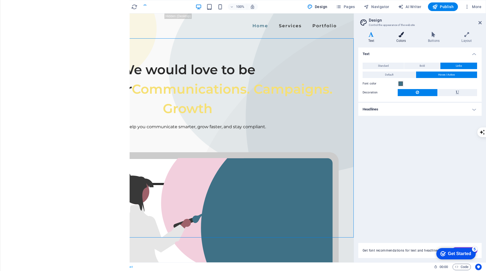
click at [400, 37] on icon at bounding box center [400, 34] width 29 height 5
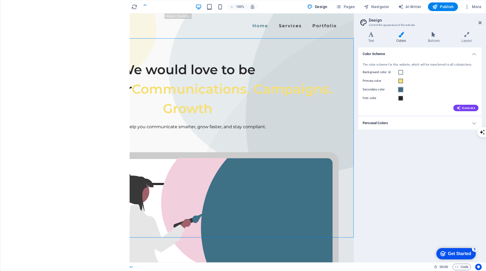
click at [400, 91] on span at bounding box center [400, 89] width 4 height 4
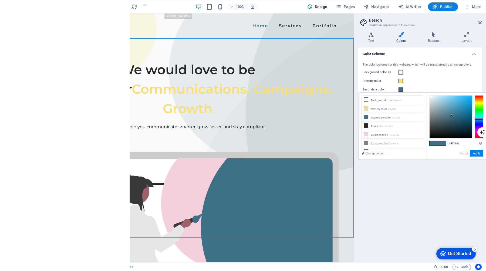
click at [423, 79] on div "Primary color" at bounding box center [419, 81] width 115 height 6
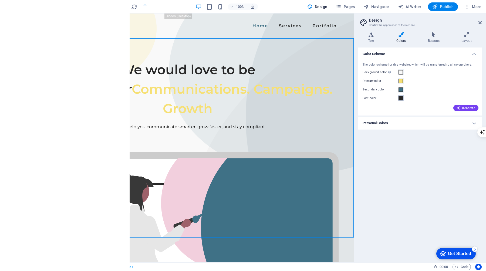
click at [401, 98] on span at bounding box center [400, 98] width 4 height 4
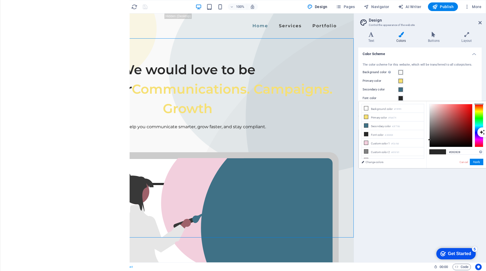
click at [437, 75] on div "Background color Only visible if it is not covered by other backgrounds." at bounding box center [419, 72] width 115 height 6
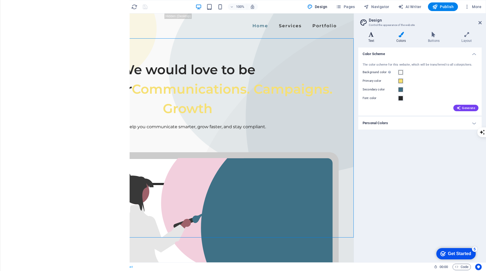
click at [374, 39] on h4 "Text" at bounding box center [372, 37] width 28 height 11
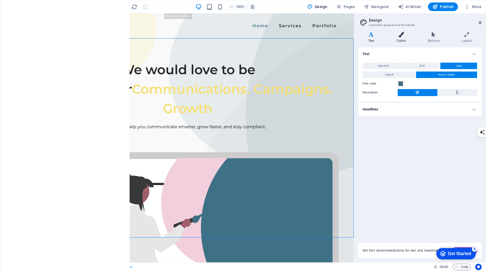
click at [399, 37] on h4 "Colors" at bounding box center [402, 37] width 32 height 11
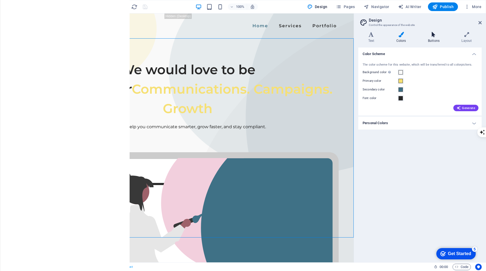
click at [433, 34] on icon at bounding box center [433, 34] width 31 height 5
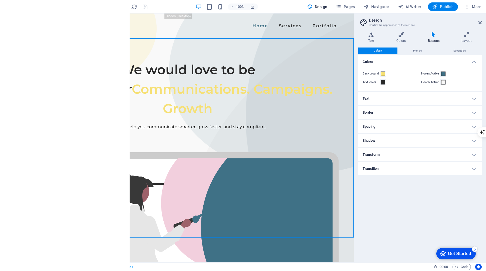
click at [386, 114] on h4 "Border" at bounding box center [419, 112] width 123 height 13
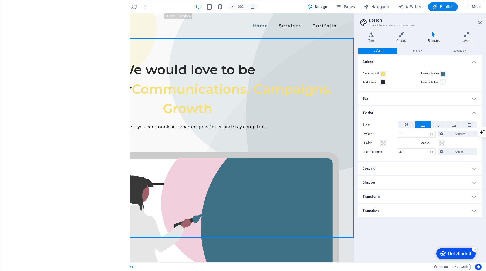
click at [393, 97] on h4 "Text" at bounding box center [419, 98] width 123 height 13
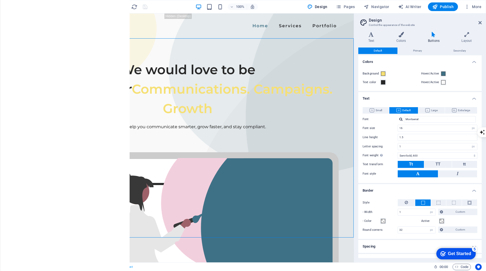
scroll to position [36, 0]
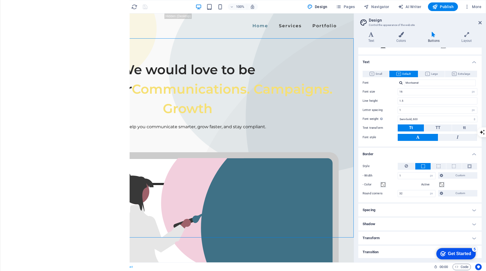
click at [384, 223] on h4 "Shadow" at bounding box center [419, 223] width 123 height 13
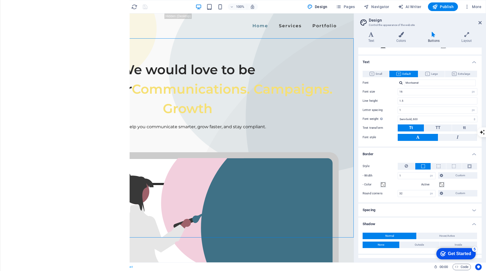
click at [386, 210] on h4 "Spacing" at bounding box center [419, 209] width 123 height 13
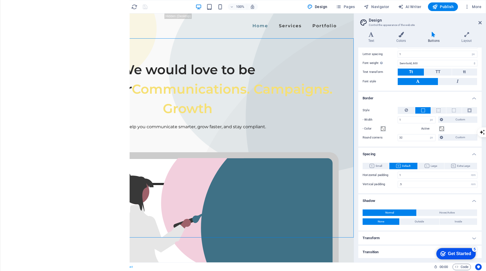
click at [389, 198] on h4 "Shadow" at bounding box center [419, 199] width 123 height 10
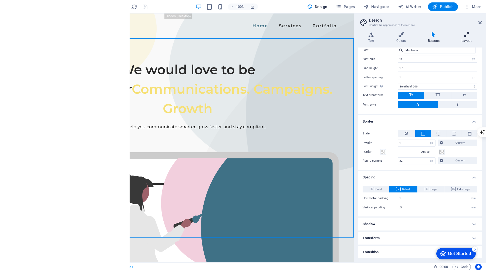
click at [472, 37] on icon at bounding box center [466, 34] width 30 height 5
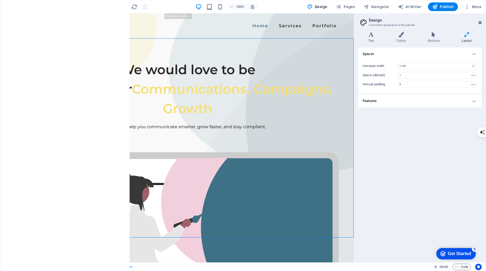
click at [481, 22] on icon at bounding box center [479, 23] width 3 height 4
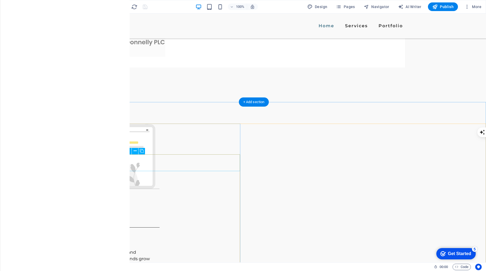
scroll to position [797, 0]
